Goal: Information Seeking & Learning: Find specific fact

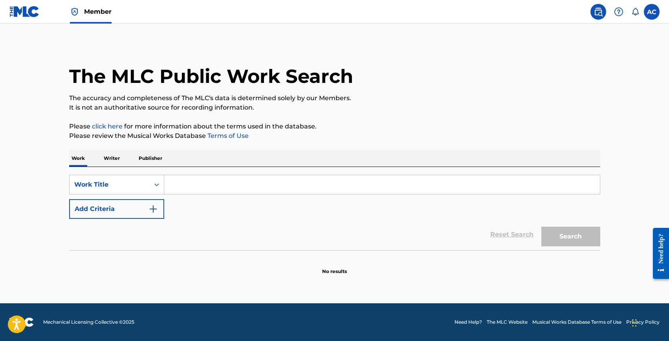
click at [97, 208] on button "Add Criteria" at bounding box center [116, 209] width 95 height 20
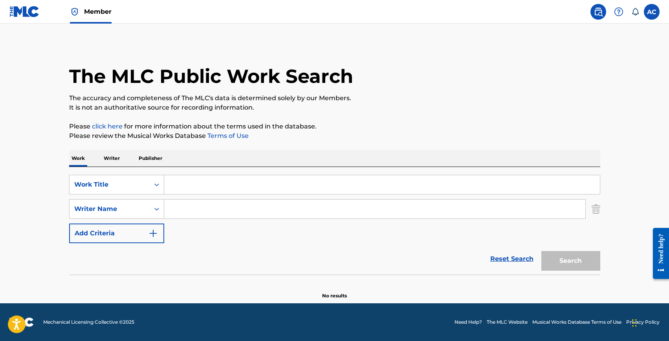
click at [192, 188] on input "Search Form" at bounding box center [382, 184] width 436 height 19
click at [196, 188] on input "[DEMOGRAPHIC_DATA][PERSON_NAME]" at bounding box center [382, 184] width 436 height 19
type input "[DEMOGRAPHIC_DATA][PERSON_NAME]"
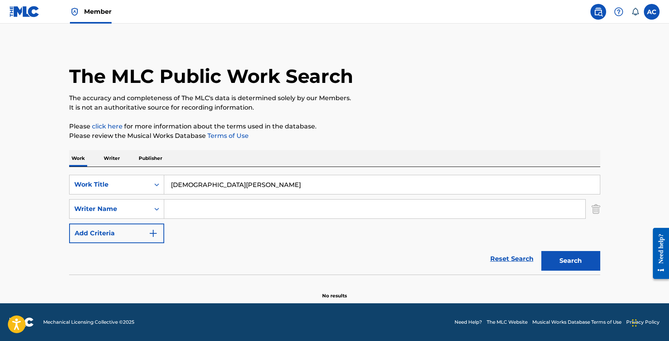
click at [199, 217] on input "Search Form" at bounding box center [374, 209] width 421 height 19
paste input "[DEMOGRAPHIC_DATA][PERSON_NAME]"
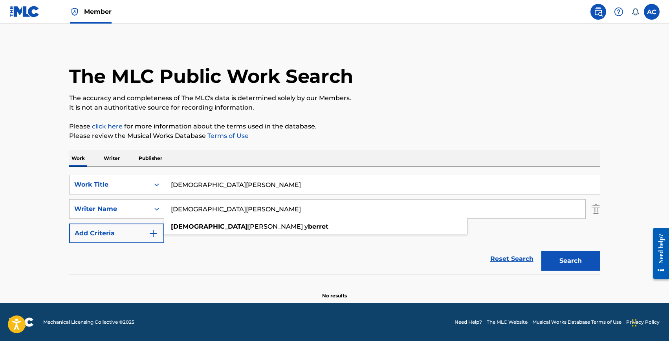
type input "[DEMOGRAPHIC_DATA][PERSON_NAME]"
click at [205, 185] on input "[DEMOGRAPHIC_DATA][PERSON_NAME]" at bounding box center [382, 184] width 436 height 19
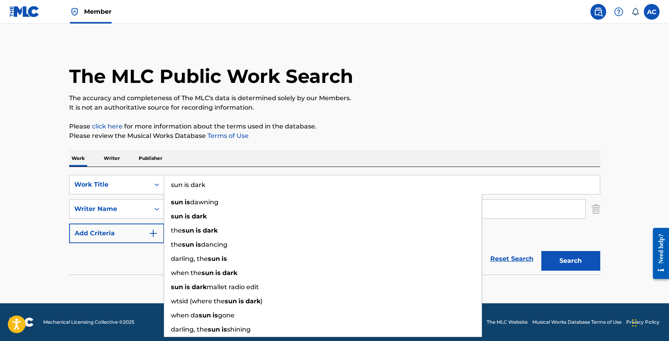
click at [541, 251] on button "Search" at bounding box center [570, 261] width 59 height 20
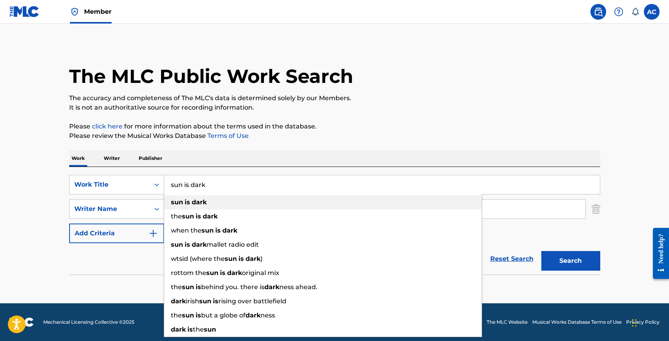
click at [183, 200] on span "Search Form" at bounding box center [184, 201] width 2 height 7
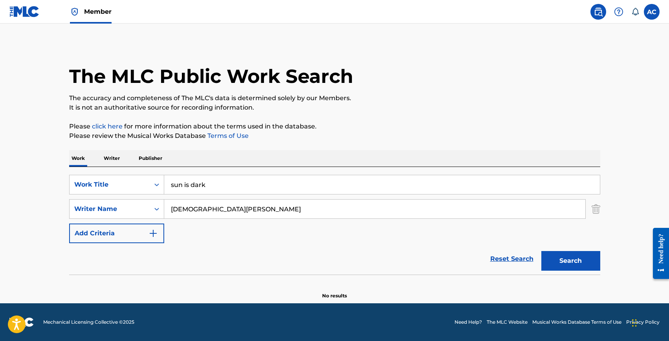
click at [557, 258] on button "Search" at bounding box center [570, 261] width 59 height 20
click at [216, 182] on input "sun is dark" at bounding box center [382, 184] width 436 height 19
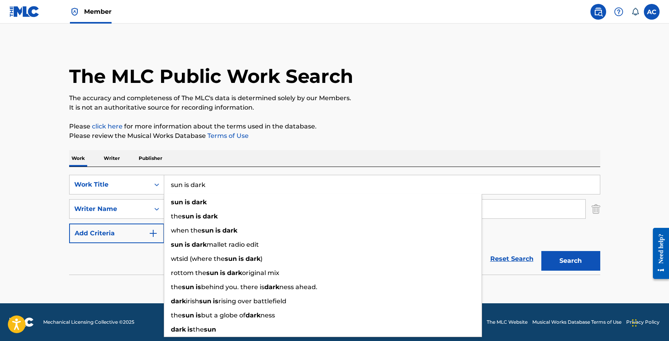
click at [59, 292] on main "The MLC Public Work Search The accuracy and completeness of The MLC's data is d…" at bounding box center [334, 164] width 669 height 280
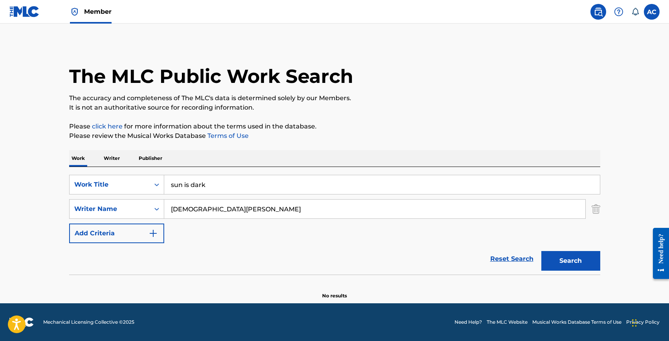
click at [229, 178] on input "sun is dark" at bounding box center [382, 184] width 436 height 19
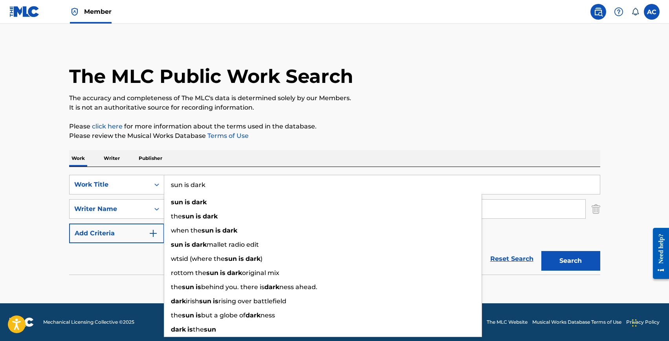
click at [229, 178] on input "sun is dark" at bounding box center [382, 184] width 436 height 19
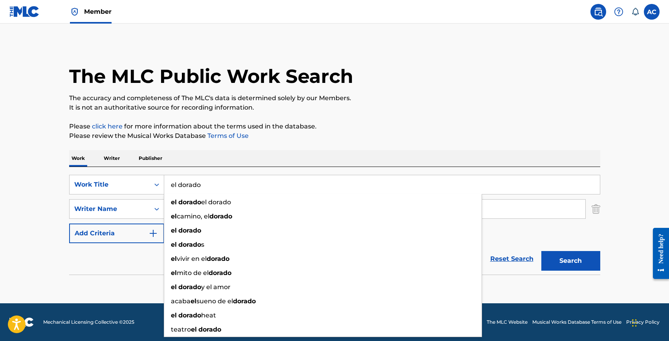
type input "el dorado"
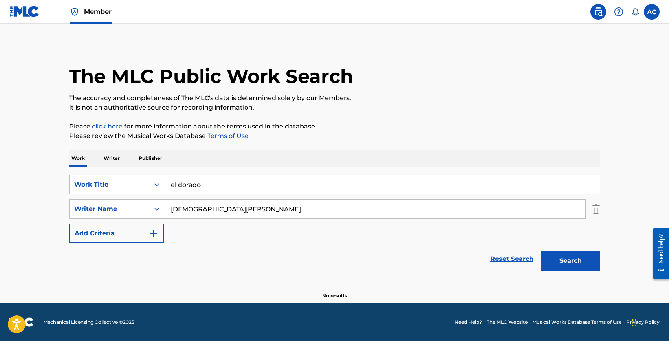
click at [113, 295] on section "No results" at bounding box center [334, 289] width 531 height 20
click at [555, 263] on button "Search" at bounding box center [570, 261] width 59 height 20
click at [123, 212] on div "Writer Name" at bounding box center [109, 208] width 71 height 9
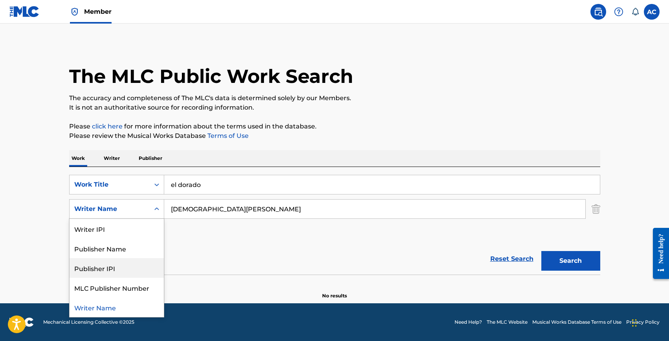
click at [208, 253] on div "Reset Search Search" at bounding box center [334, 258] width 531 height 31
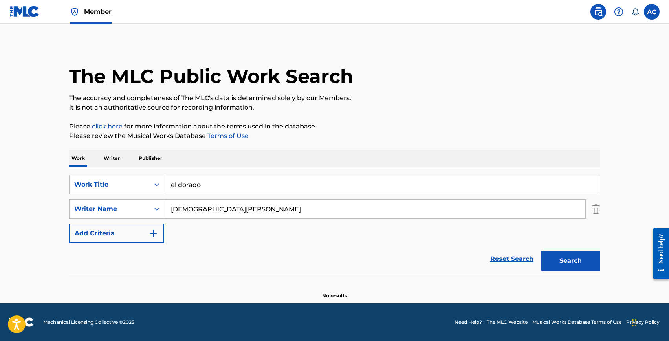
click at [568, 255] on button "Search" at bounding box center [570, 261] width 59 height 20
click at [183, 188] on input "el dorado" at bounding box center [382, 184] width 436 height 19
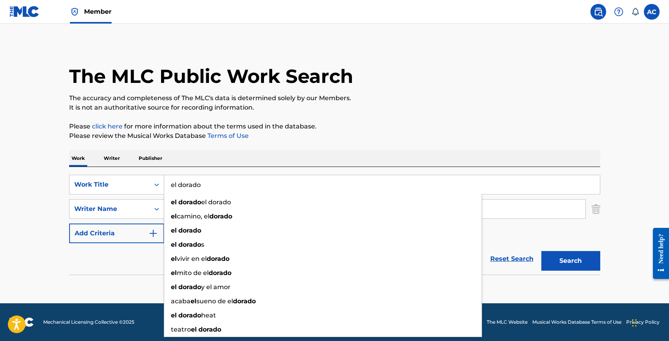
click at [183, 188] on input "el dorado" at bounding box center [382, 184] width 436 height 19
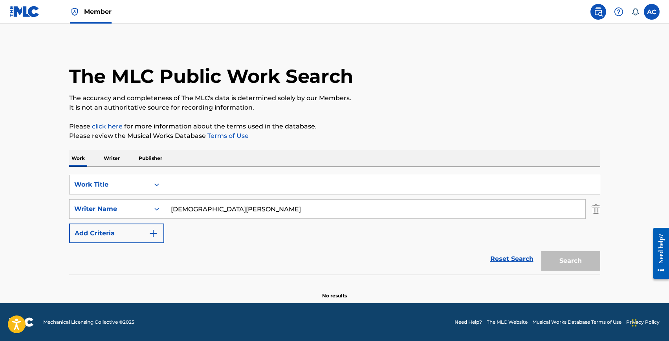
click at [101, 159] on div "Work Writer Publisher" at bounding box center [334, 158] width 531 height 16
click at [101, 148] on div "The MLC Public Work Search The accuracy and completeness of The MLC's data is d…" at bounding box center [335, 171] width 550 height 256
click at [109, 152] on p "Writer" at bounding box center [111, 158] width 21 height 16
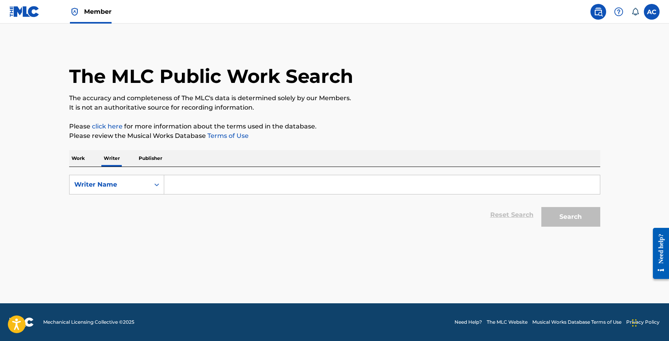
click at [194, 184] on input "Search Form" at bounding box center [382, 184] width 436 height 19
drag, startPoint x: 111, startPoint y: 236, endPoint x: 135, endPoint y: 229, distance: 25.5
click at [134, 229] on main "The MLC Public Work Search The accuracy and completeness of The MLC's data is d…" at bounding box center [334, 164] width 669 height 280
click at [229, 186] on input "[DEMOGRAPHIC_DATA]" at bounding box center [382, 184] width 436 height 19
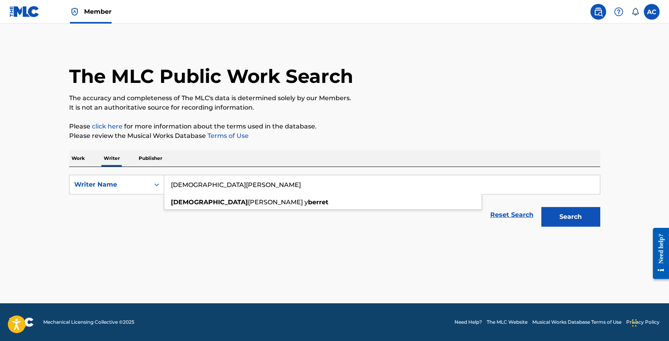
type input "[DEMOGRAPHIC_DATA][PERSON_NAME]"
click at [541, 207] on button "Search" at bounding box center [570, 217] width 59 height 20
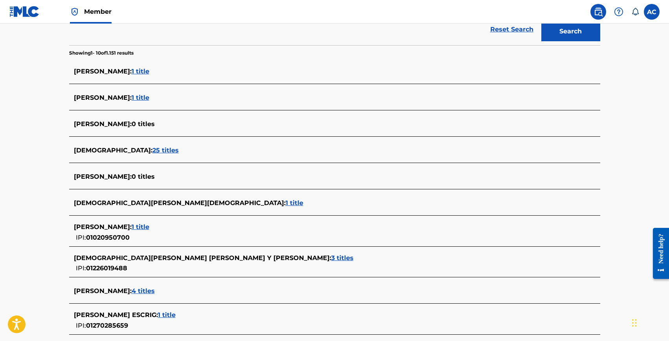
scroll to position [244, 0]
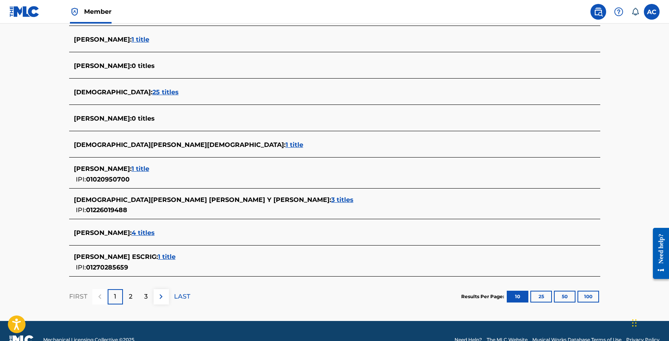
click at [331, 201] on span "3 titles" at bounding box center [342, 199] width 22 height 7
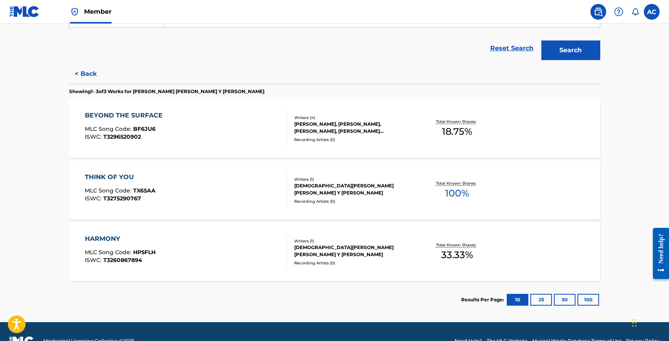
scroll to position [164, 0]
